Goal: Navigation & Orientation: Find specific page/section

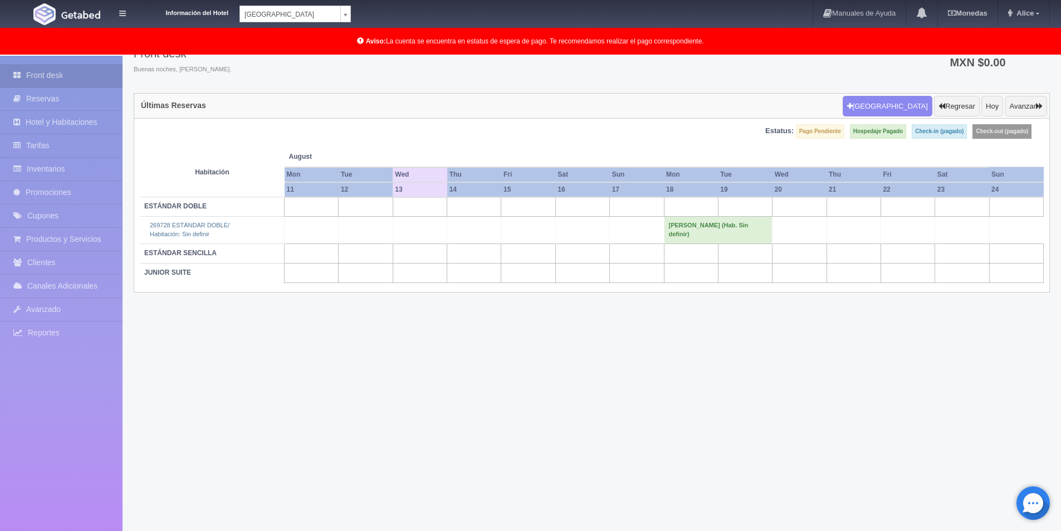
scroll to position [56, 0]
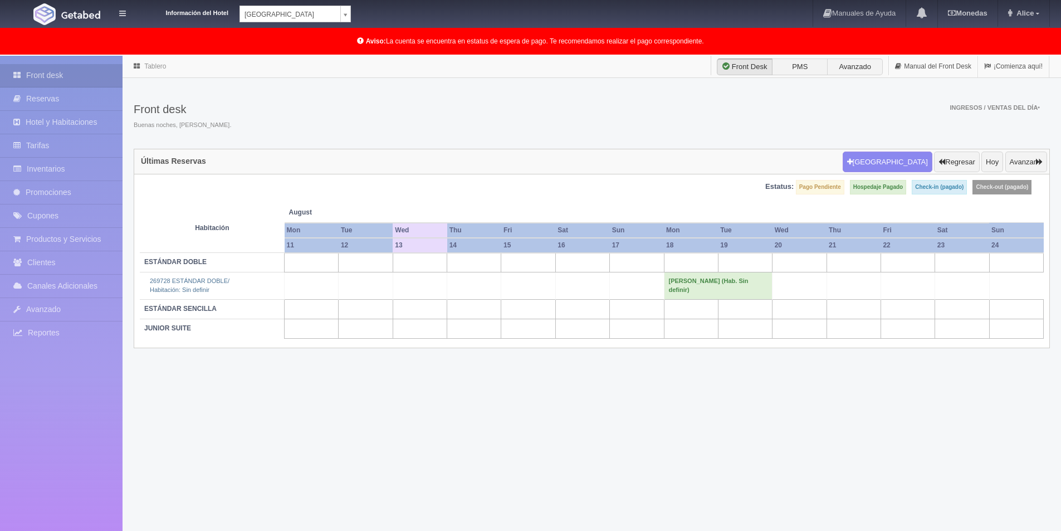
scroll to position [56, 0]
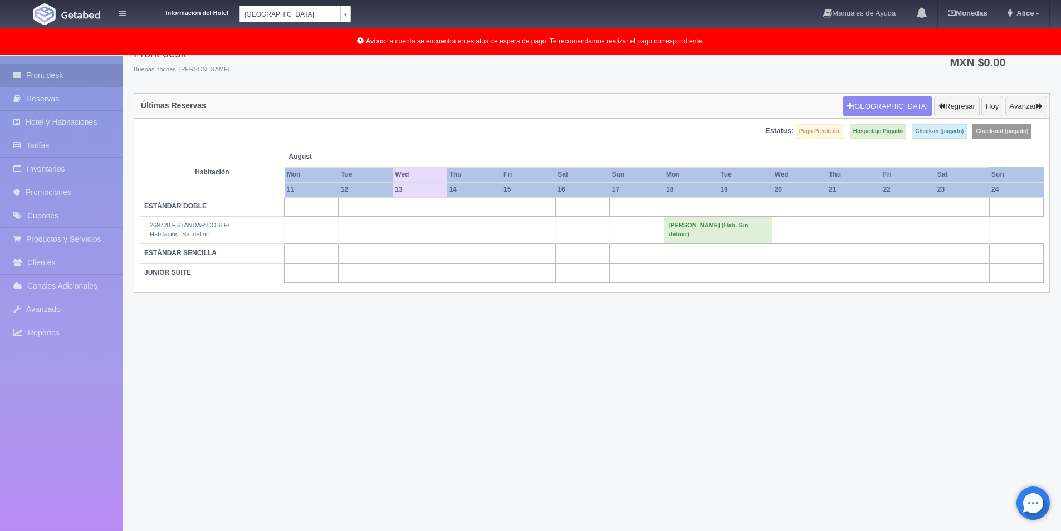
drag, startPoint x: 0, startPoint y: 0, endPoint x: 546, endPoint y: 129, distance: 561.3
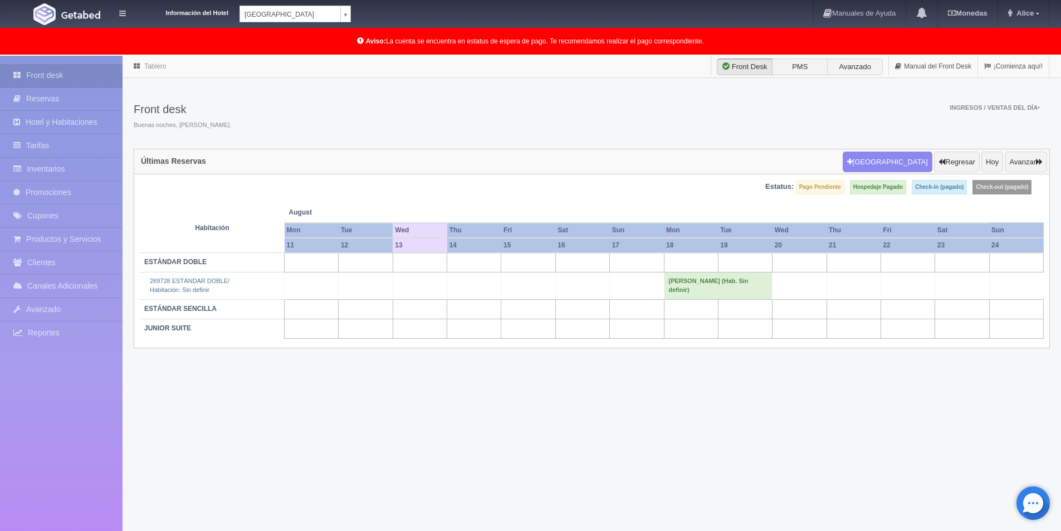
scroll to position [56, 0]
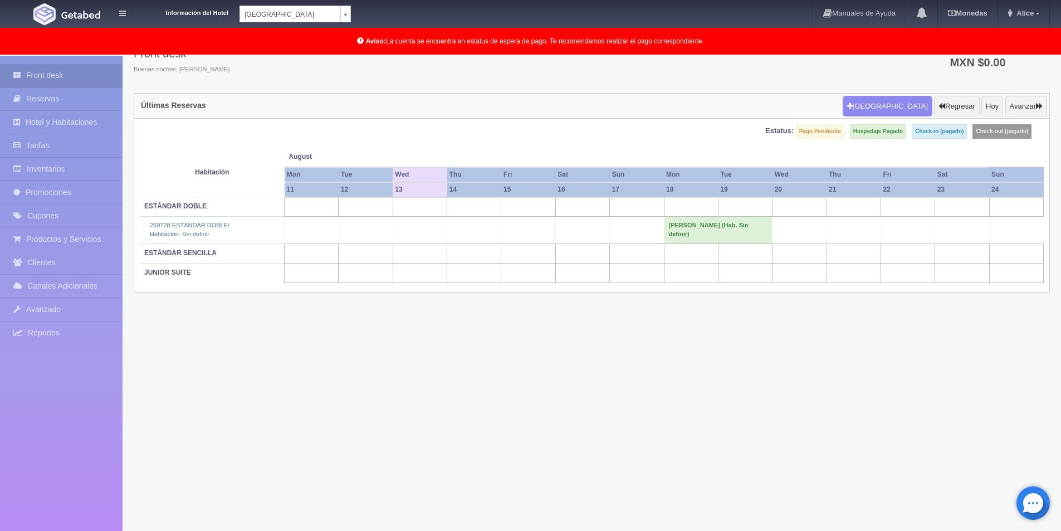
click at [204, 366] on div "Tablero Front Desk PMS Avanzado Manual del Front Desk ¡Comienza aquí! Front des…" at bounding box center [592, 266] width 938 height 532
